Goal: Check status

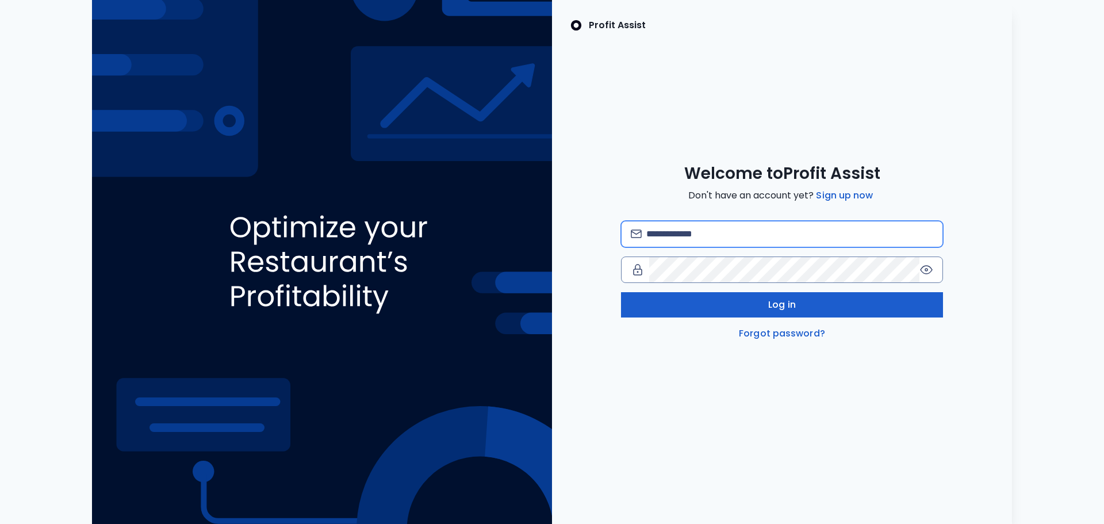
type input "**********"
click at [720, 310] on button "Log in" at bounding box center [782, 304] width 322 height 25
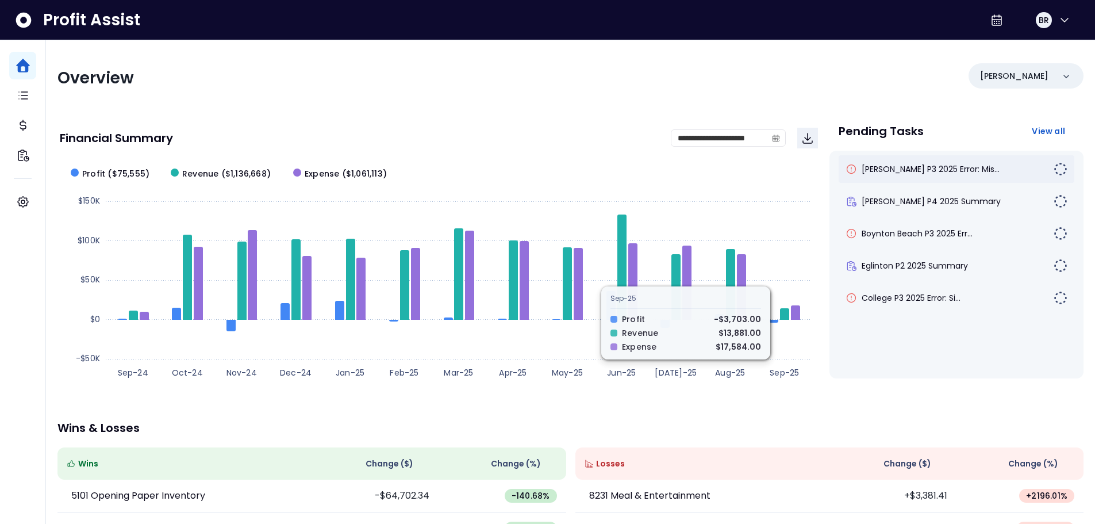
click at [881, 175] on div "[PERSON_NAME] P3 2025 Error: Mis..." at bounding box center [957, 169] width 236 height 28
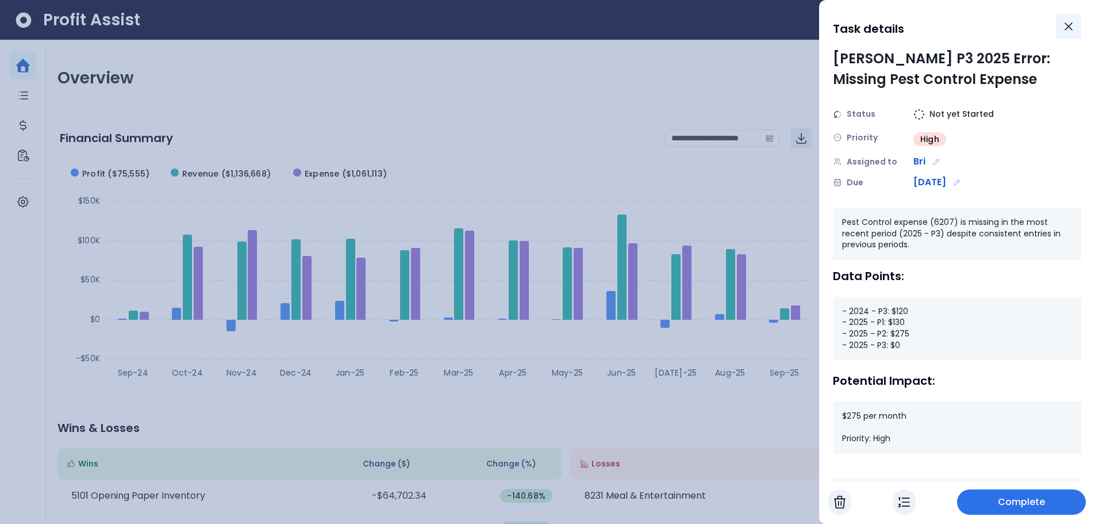
click at [1064, 29] on icon "Close" at bounding box center [1069, 27] width 14 height 14
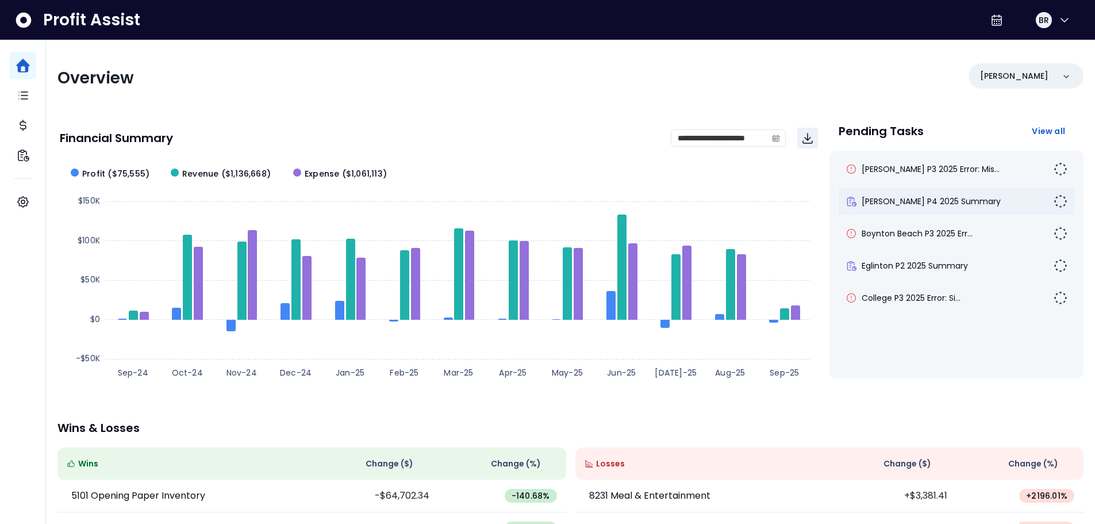
click at [950, 193] on div "[PERSON_NAME] P4 2025 Summary" at bounding box center [957, 201] width 236 height 28
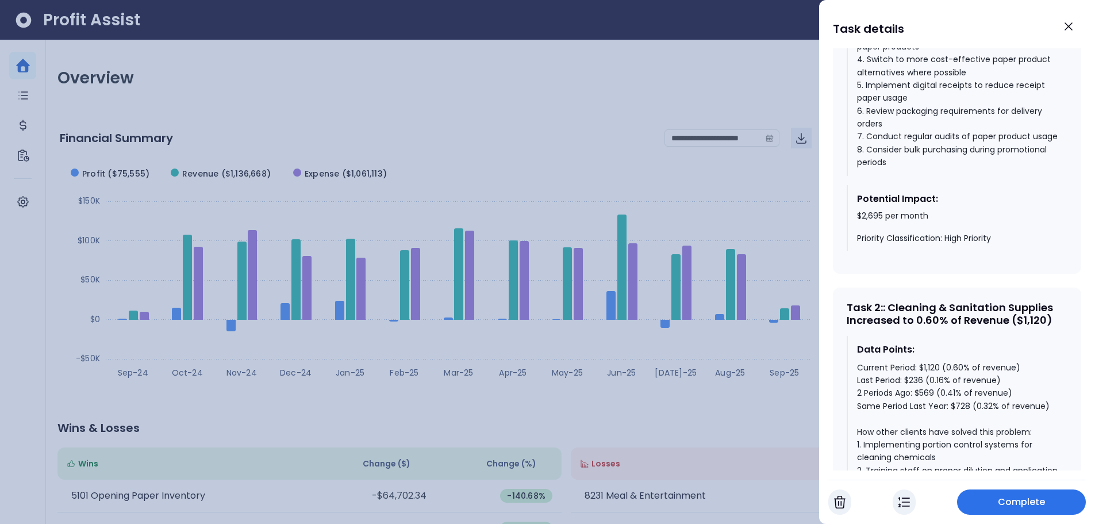
scroll to position [724, 0]
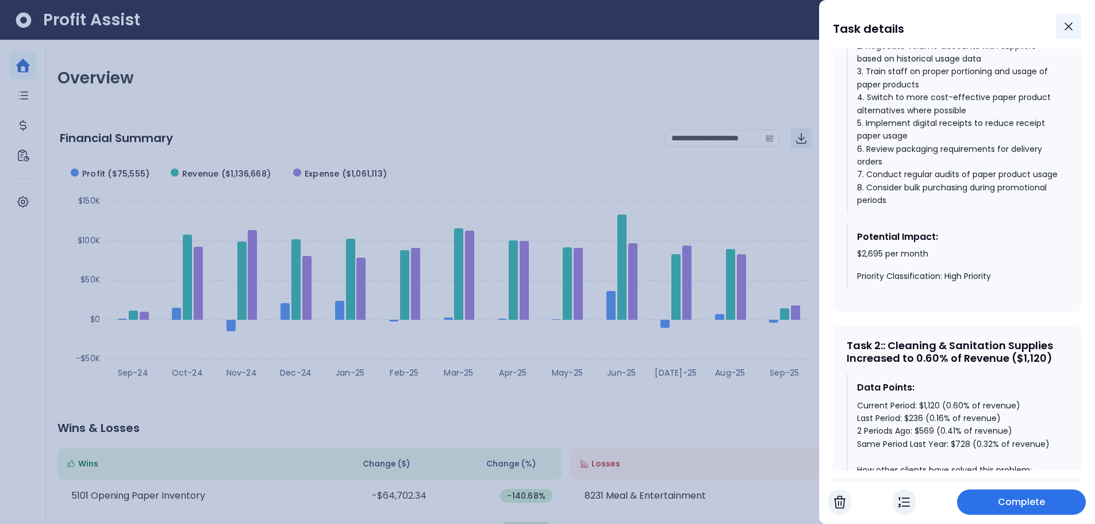
click at [1067, 26] on icon "Close" at bounding box center [1069, 27] width 14 height 14
